Goal: Transaction & Acquisition: Purchase product/service

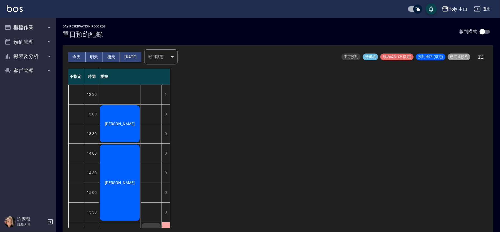
click at [125, 125] on span "[PERSON_NAME]" at bounding box center [120, 123] width 32 height 4
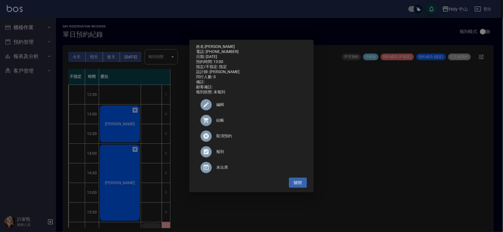
click at [209, 122] on icon at bounding box center [206, 120] width 7 height 7
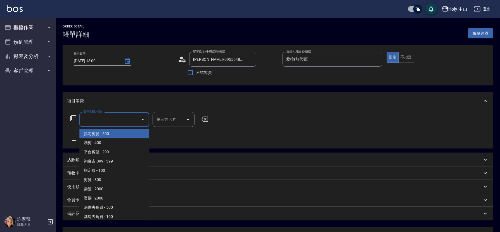
click at [118, 119] on input "服務名稱/代號" at bounding box center [110, 119] width 56 height 10
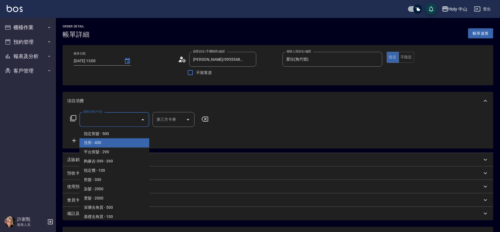
click at [111, 142] on span "洗剪 - 400" at bounding box center [114, 142] width 70 height 9
type input "洗剪(3)"
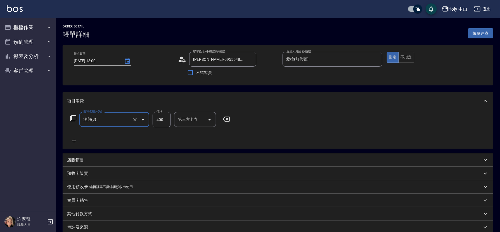
click at [164, 117] on input "400" at bounding box center [162, 119] width 18 height 15
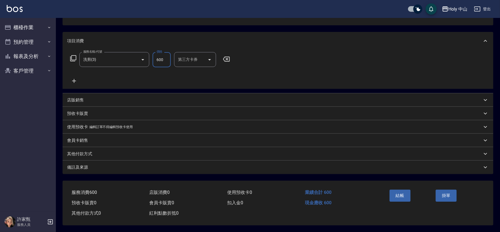
scroll to position [62, 0]
type input "600"
click at [128, 165] on div "備註及來源" at bounding box center [274, 167] width 415 height 6
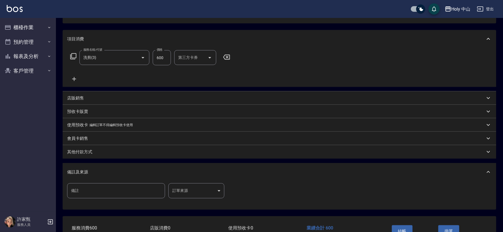
click at [181, 192] on body "Holy 中山 登出 櫃檯作業 打帳單 帳單列表 營業儀表板 現場電腦打卡 預約管理 預約管理 單日預約紀錄 單週預約紀錄 報表及分析 報表目錄 店家日報表 …" at bounding box center [251, 102] width 503 height 329
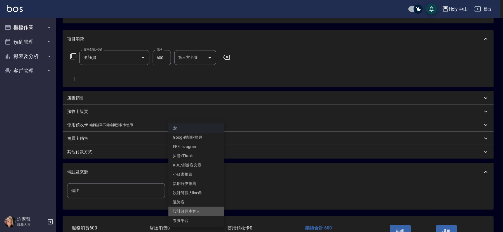
click at [200, 211] on li "設計師原本客人" at bounding box center [196, 210] width 56 height 9
type input "設計師原本客人"
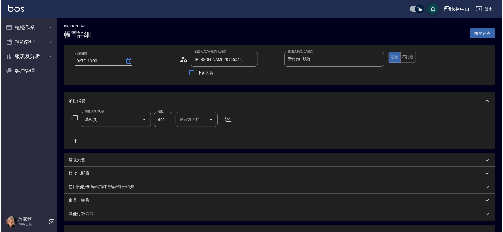
scroll to position [99, 0]
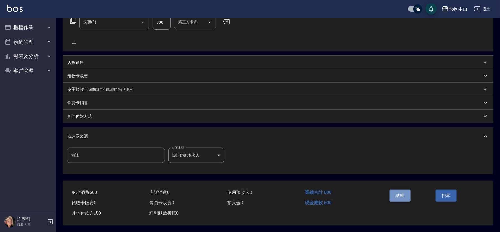
click at [404, 192] on button "結帳" at bounding box center [400, 195] width 21 height 12
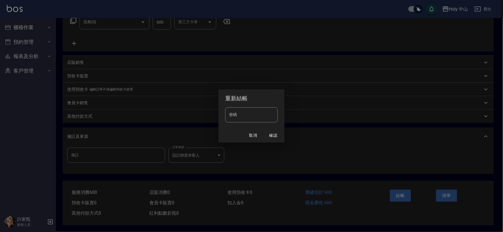
click at [270, 134] on button "確認" at bounding box center [273, 135] width 18 height 10
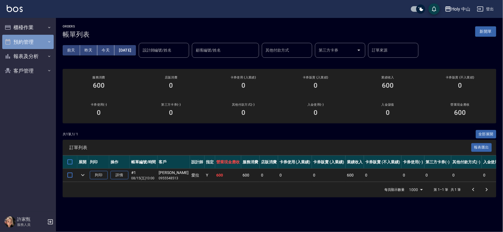
click at [49, 42] on icon "button" at bounding box center [49, 41] width 2 height 1
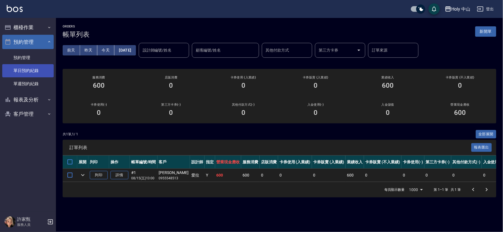
click at [40, 74] on link "單日預約紀錄" at bounding box center [27, 70] width 51 height 13
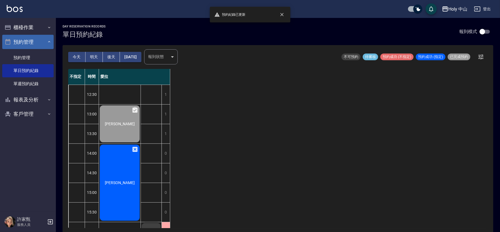
click at [94, 57] on button "明天" at bounding box center [94, 57] width 17 height 10
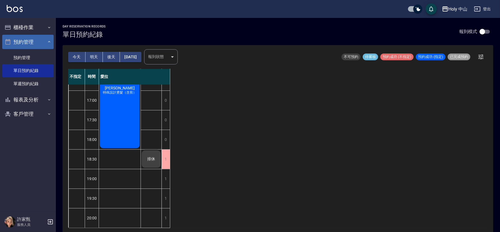
scroll to position [1, 0]
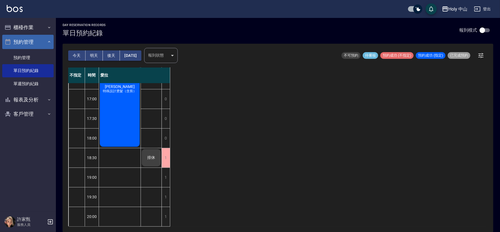
click at [117, 170] on div "[PERSON_NAME]先生 [PERSON_NAME]先生 特殊設計燙髮（含剪）" at bounding box center [120, 69] width 42 height 313
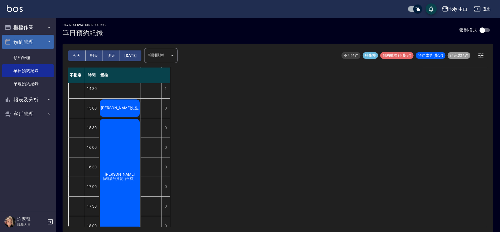
scroll to position [176, 0]
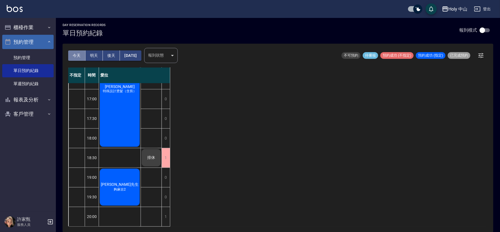
click at [76, 56] on button "今天" at bounding box center [76, 55] width 17 height 10
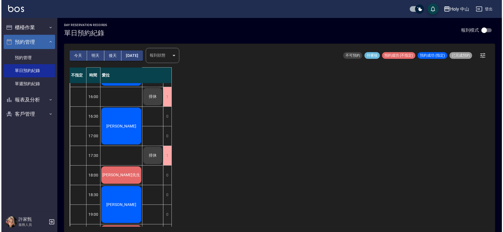
scroll to position [92, 0]
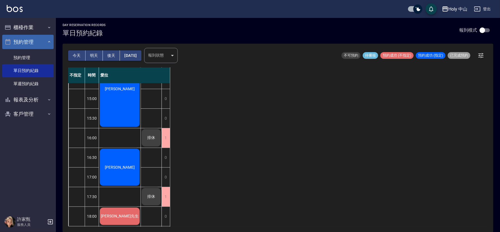
click at [129, 49] on div "[PERSON_NAME]" at bounding box center [120, 30] width 42 height 39
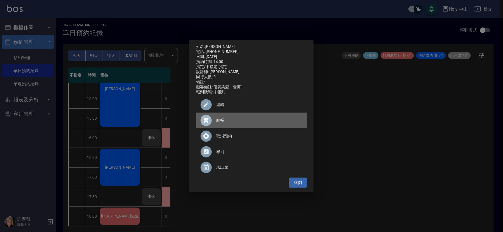
click at [219, 121] on span "結帳" at bounding box center [259, 120] width 86 height 6
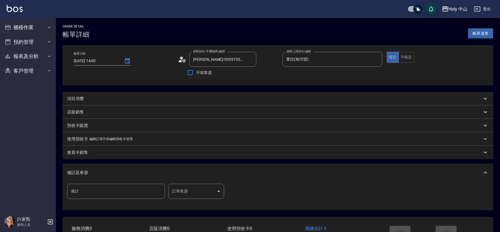
click at [93, 100] on div "項目消費" at bounding box center [274, 99] width 415 height 6
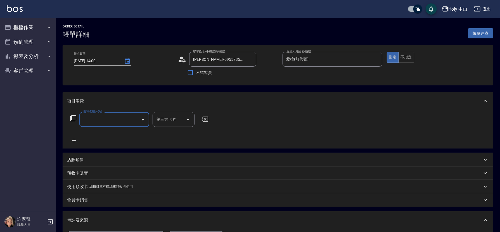
click at [135, 119] on input "服務名稱/代號" at bounding box center [110, 119] width 56 height 10
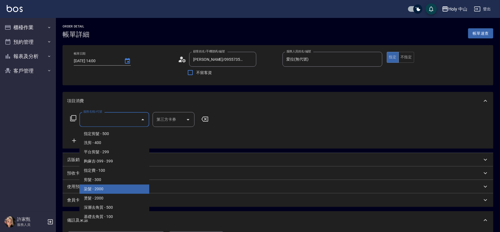
click at [103, 189] on span "染髮 - 2000" at bounding box center [114, 188] width 70 height 9
type input "染髮(C1)"
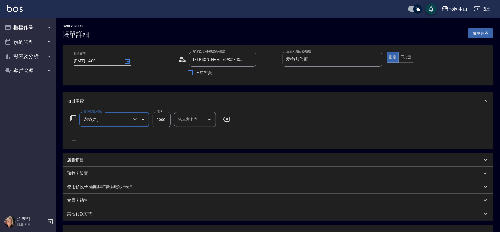
click at [165, 118] on input "2000" at bounding box center [162, 119] width 18 height 15
click at [73, 140] on icon at bounding box center [74, 141] width 4 height 4
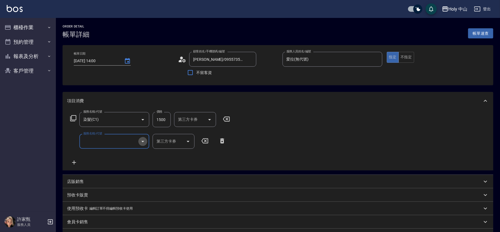
click at [142, 140] on icon "Open" at bounding box center [143, 141] width 7 height 7
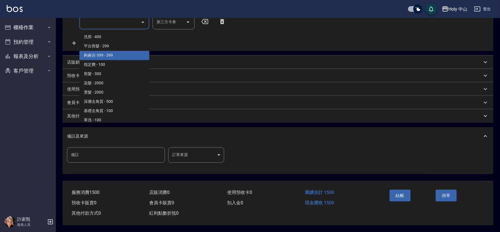
scroll to position [13, 0]
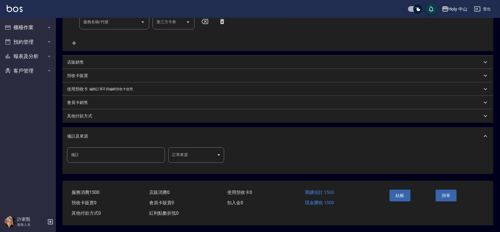
click at [274, 140] on div "備註及來源" at bounding box center [278, 136] width 431 height 18
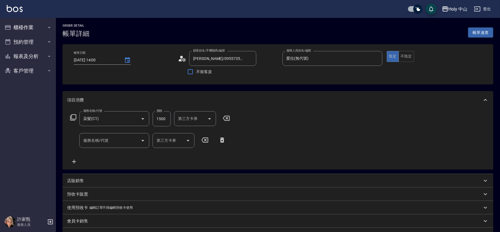
scroll to position [0, 0]
click at [223, 138] on icon at bounding box center [222, 140] width 4 height 5
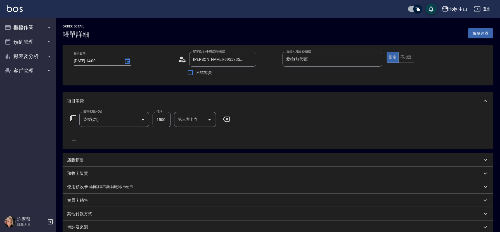
click at [167, 120] on input "1500" at bounding box center [162, 119] width 18 height 15
type input "1700"
